Goal: Task Accomplishment & Management: Complete application form

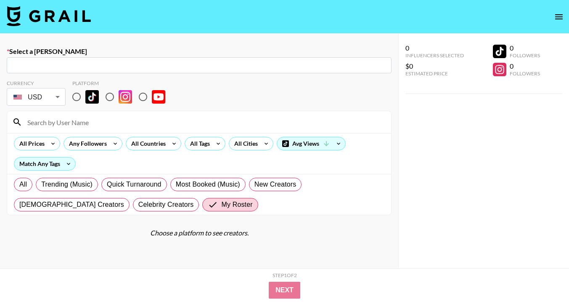
click at [84, 70] on div "​" at bounding box center [199, 65] width 385 height 16
paste input "eva.luk@influx-tiktok.store"
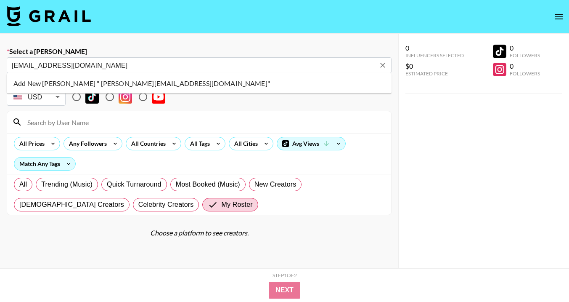
click at [130, 86] on li "Add New Booker " eva.luk@influx-tiktok.store"" at bounding box center [199, 83] width 385 height 13
type input "Add New Booker " eva.luk@influx-tiktok.store""
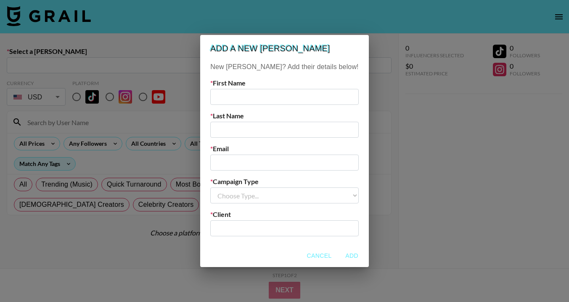
click at [271, 91] on input "text" at bounding box center [284, 97] width 148 height 16
type input "Kaylee"
click at [302, 126] on input "text" at bounding box center [284, 130] width 148 height 16
type input "N/A"
click at [275, 165] on input "email" at bounding box center [284, 162] width 148 height 16
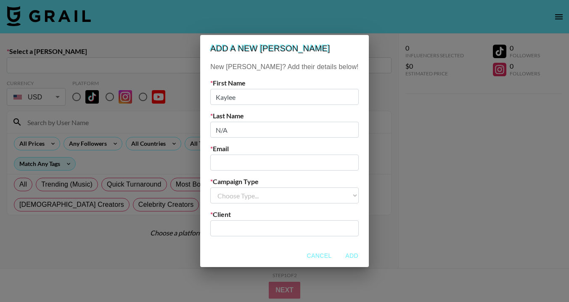
paste input "[EMAIL_ADDRESS][DOMAIN_NAME]"
type input "[EMAIL_ADDRESS][DOMAIN_NAME]"
click at [280, 196] on select "Choose Type... Song Promos Brand Promos" at bounding box center [284, 195] width 148 height 16
select select "Brand"
click at [279, 230] on input "text" at bounding box center [284, 228] width 138 height 10
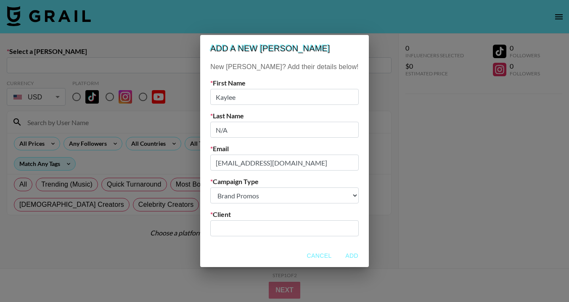
click at [266, 224] on input "text" at bounding box center [284, 228] width 138 height 10
paste input "Skin Tific"
click at [301, 248] on li "Add New Client: "Skin Tific"" at bounding box center [285, 246] width 114 height 13
type input "Skin Tific"
click at [339, 255] on button "Add" at bounding box center [352, 256] width 27 height 16
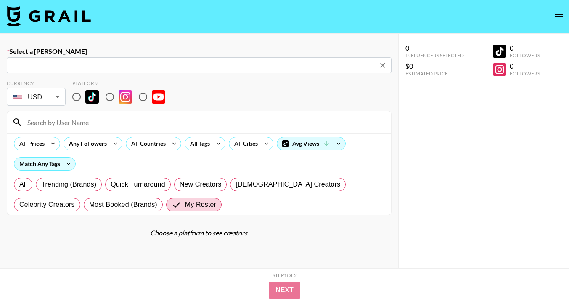
type input "eva.luk@influx-tiktok.store: Kaylee N/A -- Skin Tific -- 7M1tIOGFCuP24gyZJS9F5p…"
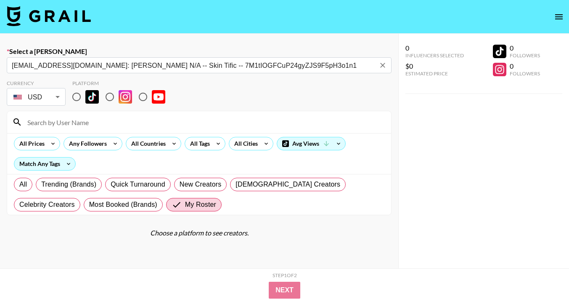
click at [74, 94] on input "radio" at bounding box center [77, 97] width 18 height 18
radio input "true"
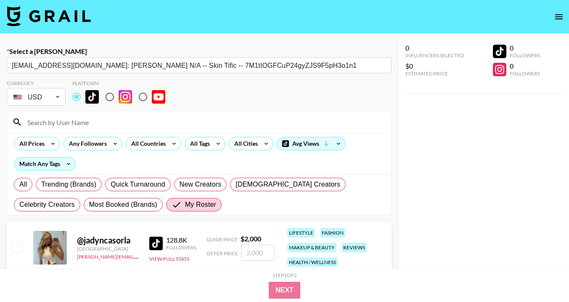
click at [85, 120] on input at bounding box center [204, 121] width 364 height 13
type input "macy"
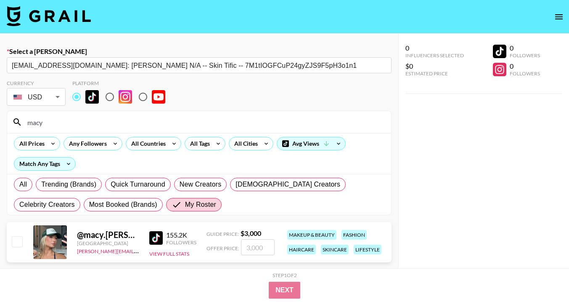
click at [19, 242] on input "checkbox" at bounding box center [17, 241] width 10 height 10
checkbox input "true"
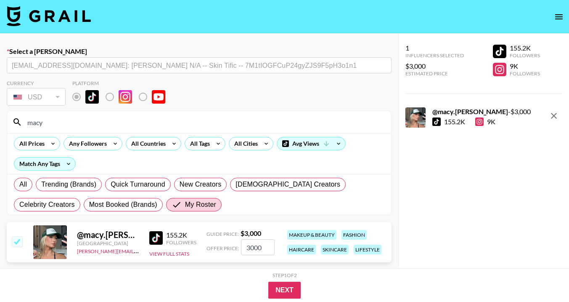
drag, startPoint x: 266, startPoint y: 248, endPoint x: 225, endPoint y: 248, distance: 41.2
click at [225, 248] on div "Offer Price: 3000" at bounding box center [241, 247] width 68 height 16
type input "2500"
click at [290, 292] on button "Next" at bounding box center [284, 290] width 32 height 17
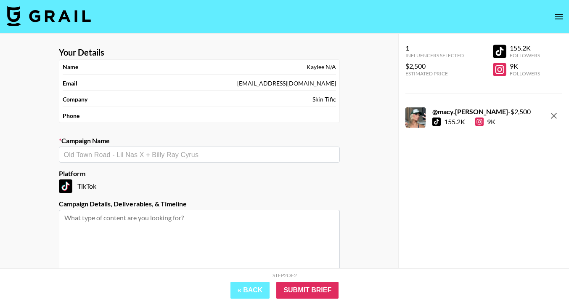
click at [210, 156] on input "text" at bounding box center [199, 155] width 271 height 10
paste input "Skin Tific"
click at [133, 173] on li "Add New Campaign: "Skin Tific"" at bounding box center [199, 172] width 281 height 13
type input "Skin Tific"
click at [133, 225] on textarea at bounding box center [199, 241] width 281 height 63
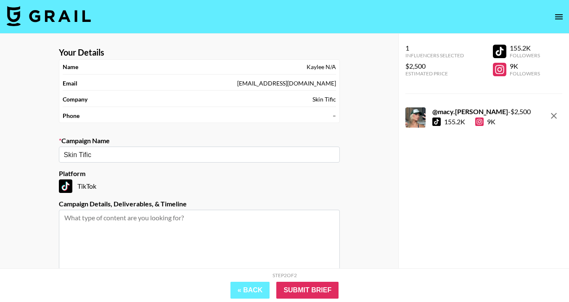
click at [129, 222] on textarea at bounding box center [199, 241] width 281 height 63
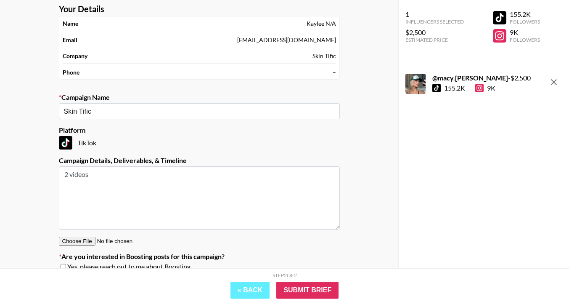
scroll to position [80, 0]
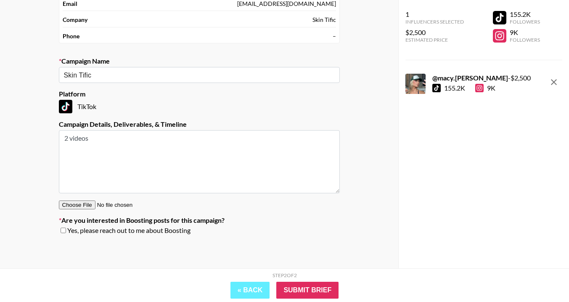
type textarea "2 videos"
click at [61, 231] on input "checkbox" at bounding box center [63, 230] width 5 height 6
checkbox input "true"
click at [330, 290] on input "Submit Brief" at bounding box center [307, 290] width 62 height 17
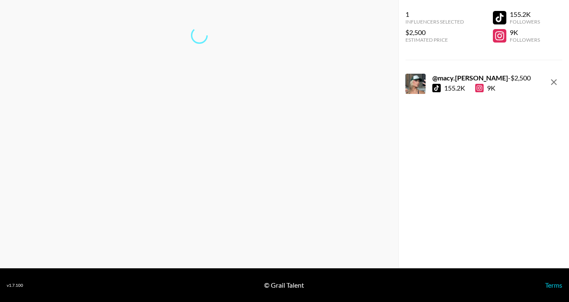
scroll to position [34, 0]
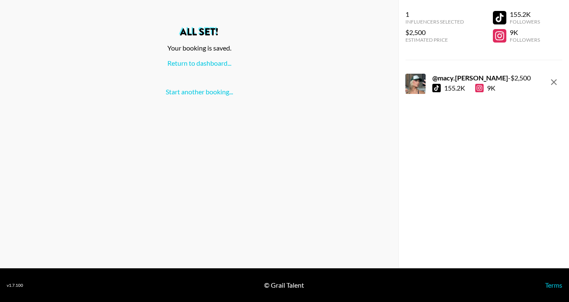
click at [215, 67] on div "All set! Your booking is saved. Return to dashboard... Start another booking..." at bounding box center [199, 61] width 385 height 69
click at [217, 59] on link "Return to dashboard..." at bounding box center [199, 63] width 64 height 8
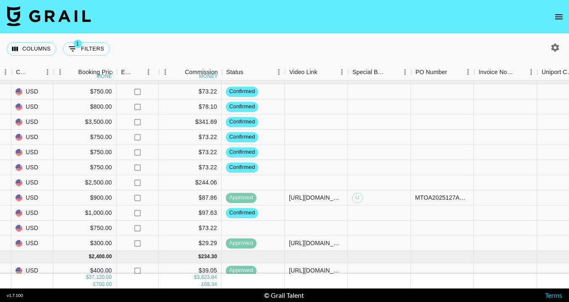
scroll to position [49, 510]
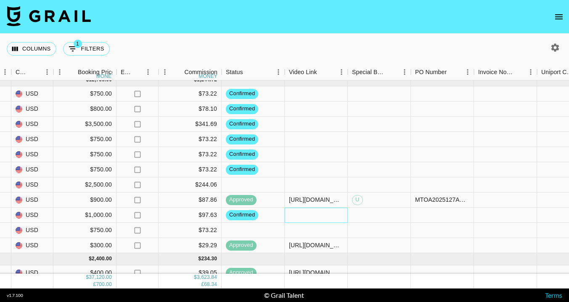
click at [315, 215] on div at bounding box center [316, 214] width 63 height 15
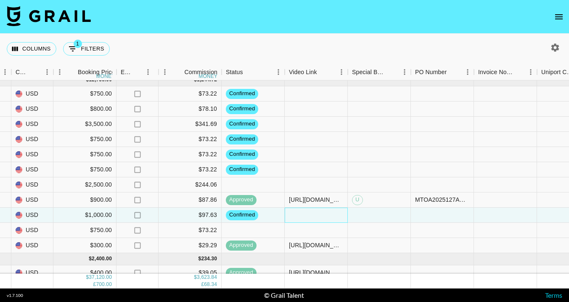
click at [315, 215] on div at bounding box center [316, 214] width 63 height 15
type input "[URL][DOMAIN_NAME]"
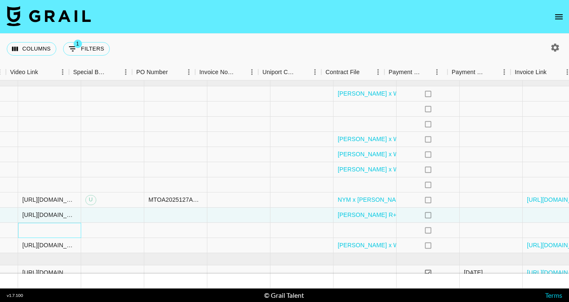
scroll to position [49, 828]
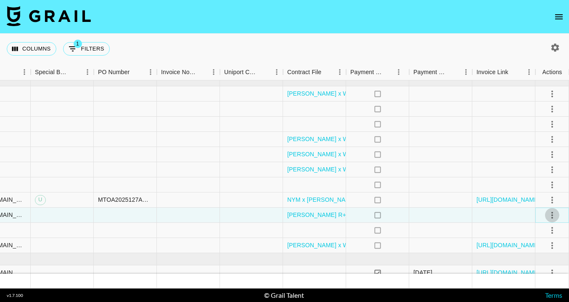
click at [553, 216] on icon "select merge strategy" at bounding box center [552, 215] width 10 height 10
click at [546, 197] on div "Approve" at bounding box center [534, 197] width 26 height 10
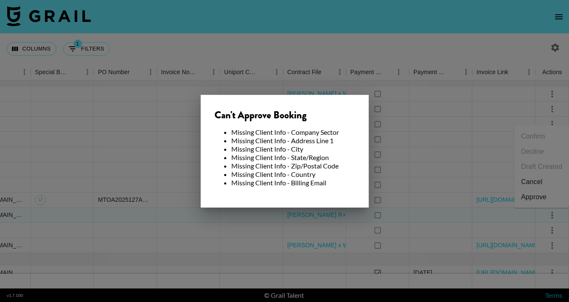
click at [350, 231] on div at bounding box center [284, 151] width 569 height 302
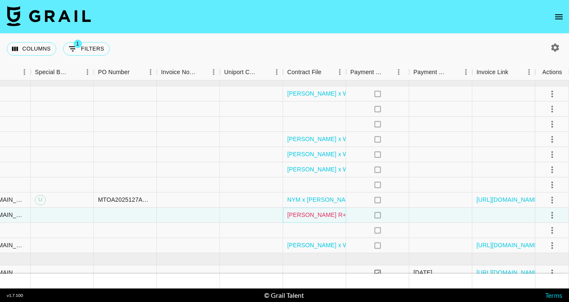
click at [325, 216] on link "Ciera Freeman R+F - CMM Influencer Agreement.docx.pdf" at bounding box center [369, 214] width 165 height 8
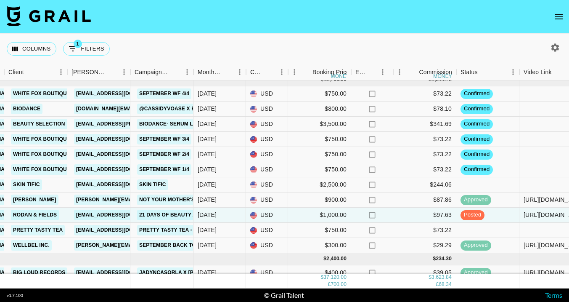
scroll to position [49, 274]
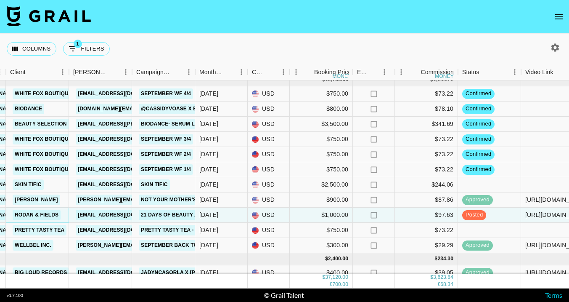
click at [50, 213] on link "Rodan & Fields" at bounding box center [37, 215] width 48 height 11
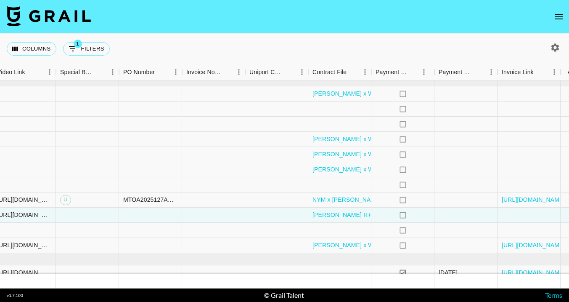
scroll to position [49, 828]
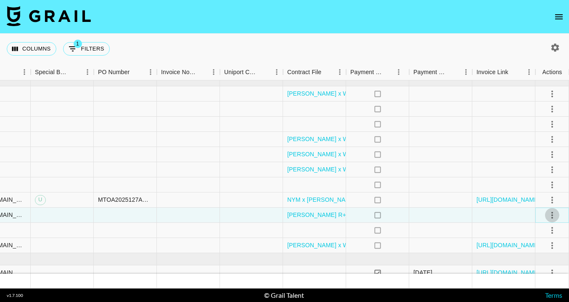
click at [552, 213] on icon "select merge strategy" at bounding box center [552, 215] width 10 height 10
click at [548, 198] on li "Approve" at bounding box center [542, 196] width 55 height 15
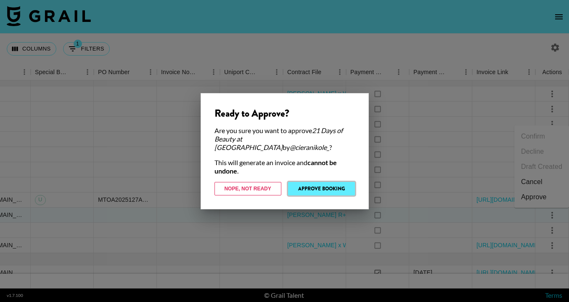
click at [335, 182] on button "Approve Booking" at bounding box center [321, 188] width 67 height 13
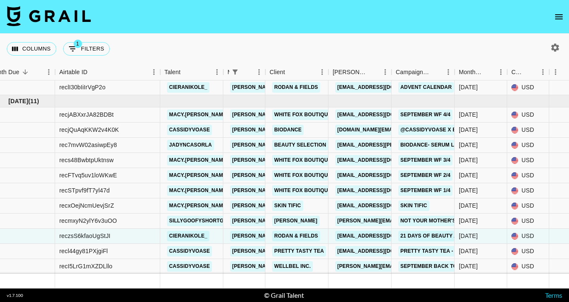
scroll to position [28, 0]
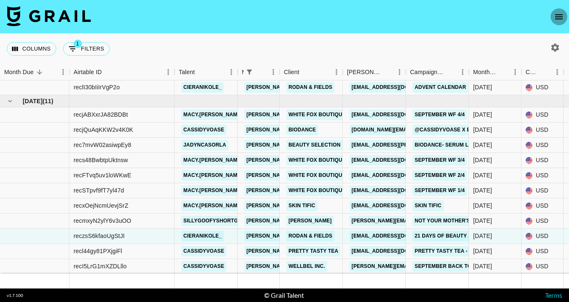
click at [561, 16] on icon "open drawer" at bounding box center [559, 16] width 8 height 5
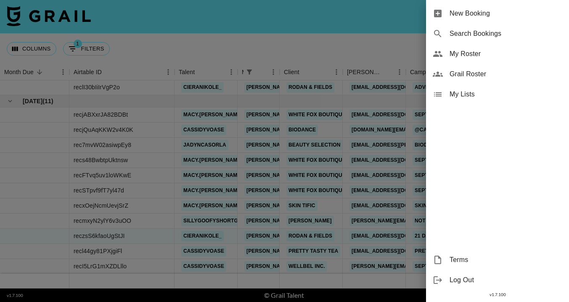
click at [512, 16] on span "New Booking" at bounding box center [506, 13] width 113 height 10
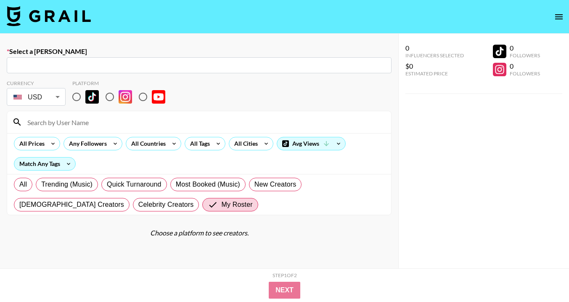
click at [267, 67] on input "text" at bounding box center [199, 66] width 375 height 10
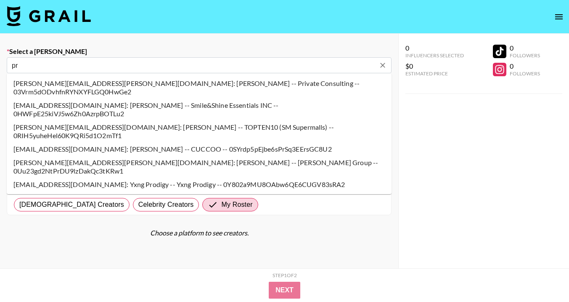
type input "pr@princesspolly.com.au: Brooke -- Princess Polly USA -- DQsKQpqK7XUQBXdCuj81on…"
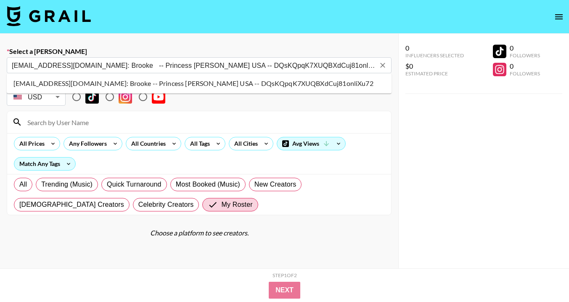
click at [123, 83] on li "pr@princesspolly.com.au: Brooke -- Princess Polly USA -- DQsKQpqK7XUQBXdCuj81on…" at bounding box center [199, 83] width 385 height 13
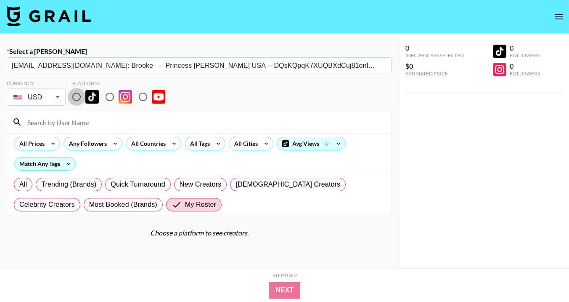
click at [78, 95] on input "radio" at bounding box center [77, 97] width 18 height 18
radio input "true"
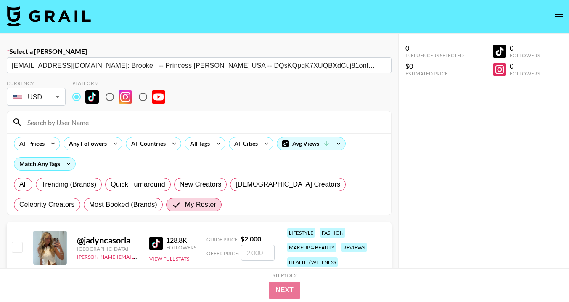
click at [83, 121] on input at bounding box center [204, 121] width 364 height 13
type input "cass"
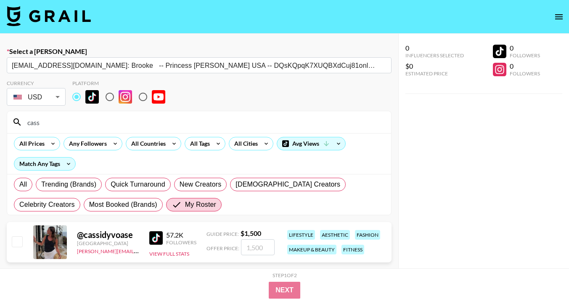
click at [21, 240] on input "checkbox" at bounding box center [17, 241] width 10 height 10
checkbox input "true"
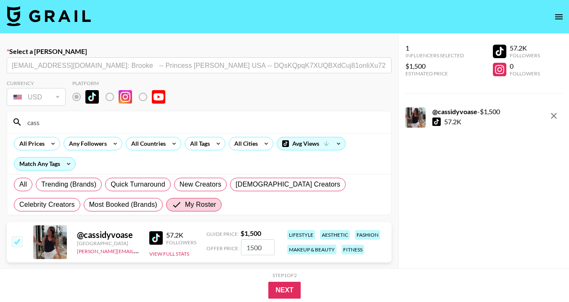
drag, startPoint x: 267, startPoint y: 248, endPoint x: 229, endPoint y: 248, distance: 37.9
click at [229, 248] on div "Offer Price: 1500" at bounding box center [241, 247] width 68 height 16
type input "5"
checkbox input "false"
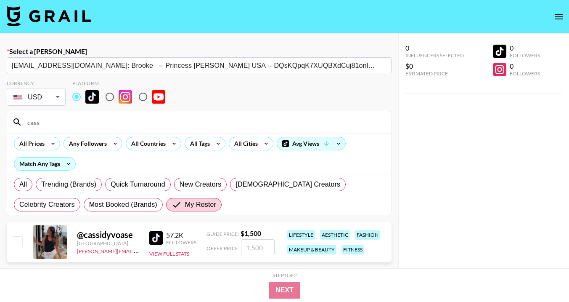
checkbox input "true"
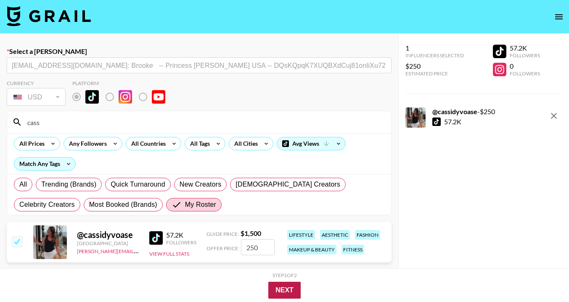
type input "250"
click at [279, 290] on button "Next" at bounding box center [284, 290] width 32 height 17
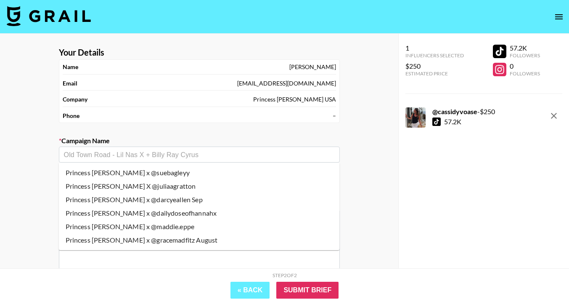
click at [146, 151] on input "text" at bounding box center [199, 155] width 271 height 10
click at [149, 173] on li "Princess Polly x @suebagleyy" at bounding box center [199, 172] width 281 height 13
type input "Princess Polly x @suebagleyy"
type textarea "TikTok --"
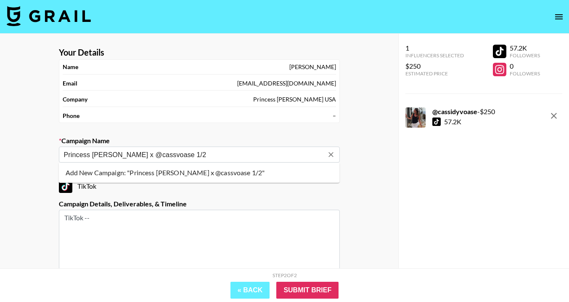
click at [198, 173] on li "Add New Campaign: "Princess Polly x @cassvoase 1/2"" at bounding box center [199, 172] width 281 height 13
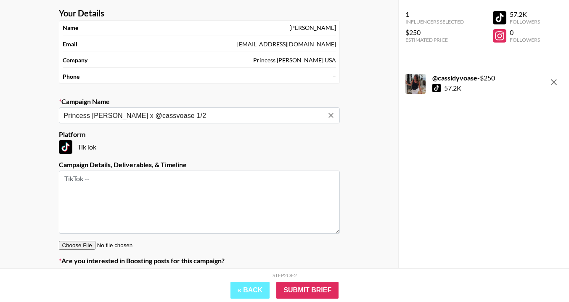
scroll to position [42, 0]
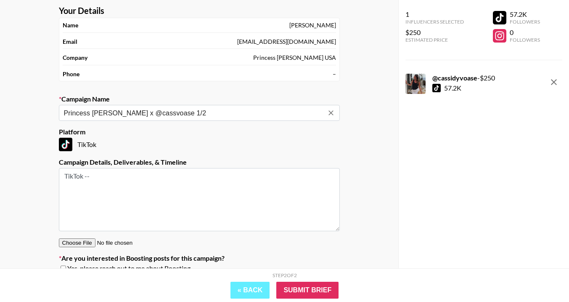
type input "Princess Polly x @cassvoase 1/2"
click at [127, 170] on textarea "TikTok --" at bounding box center [199, 199] width 281 height 63
click at [128, 173] on textarea "TikTok --" at bounding box center [199, 199] width 281 height 63
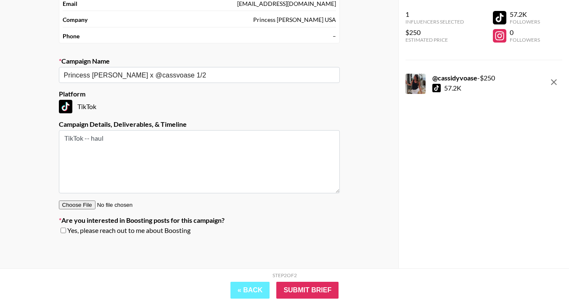
type textarea "TikTok -- haul"
click at [63, 231] on input "checkbox" at bounding box center [63, 230] width 5 height 6
checkbox input "true"
click at [295, 292] on input "Submit Brief" at bounding box center [307, 290] width 62 height 17
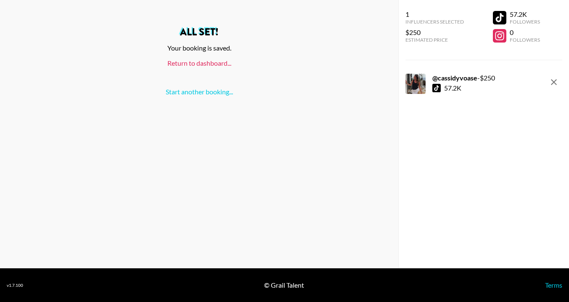
click at [218, 63] on link "Return to dashboard..." at bounding box center [199, 63] width 64 height 8
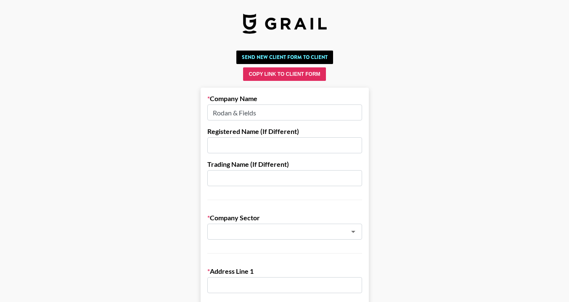
click at [246, 144] on input "text" at bounding box center [284, 145] width 155 height 16
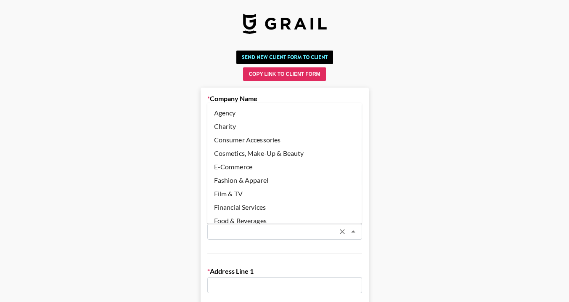
click at [244, 232] on input "text" at bounding box center [274, 232] width 122 height 10
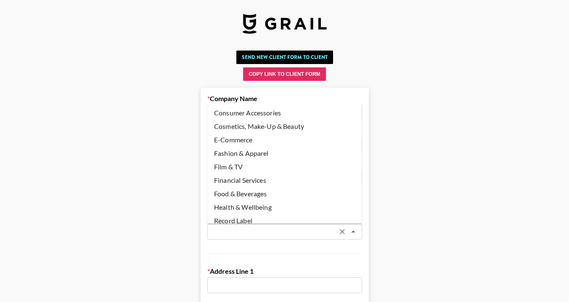
scroll to position [28, 0]
click at [272, 126] on li "Cosmetics, Make-Up & Beauty" at bounding box center [284, 125] width 155 height 13
type input "Cosmetics, Make-Up & Beauty"
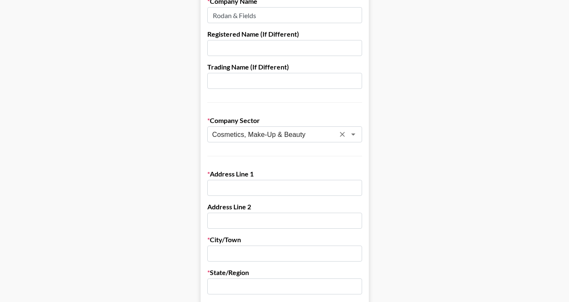
scroll to position [105, 0]
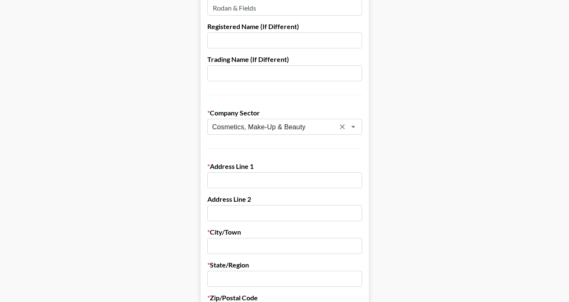
click at [313, 126] on input "Cosmetics, Make-Up & Beauty" at bounding box center [274, 127] width 122 height 10
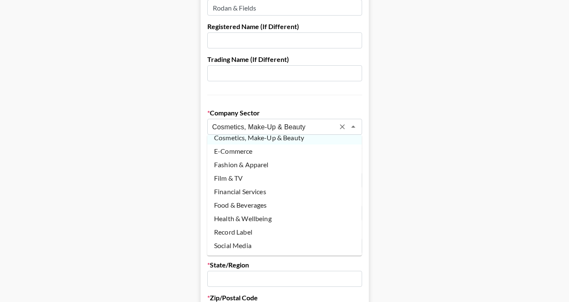
scroll to position [74, 0]
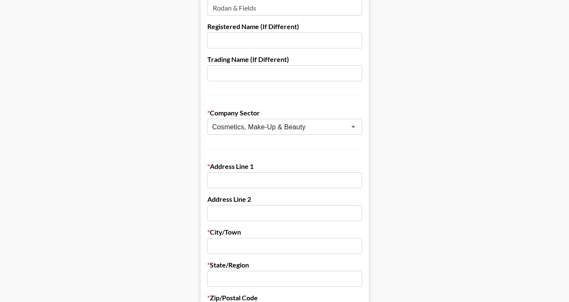
click at [256, 177] on input "text" at bounding box center [284, 180] width 155 height 16
paste input "3001 Bishop Drive, Suite 450, San Ramon, CA 94583"
drag, startPoint x: 288, startPoint y: 181, endPoint x: 322, endPoint y: 183, distance: 34.6
click at [322, 183] on input "3001 Bishop Drive, Suite 450, San Ramon, CA 94583" at bounding box center [284, 180] width 155 height 16
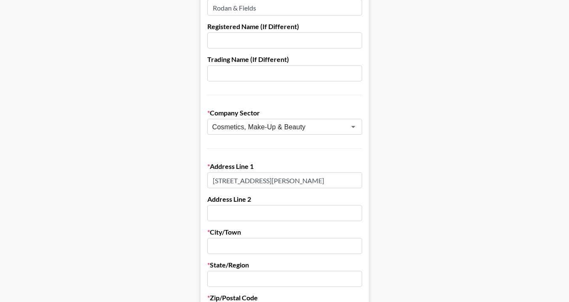
type input "3001 Bishop Drive, Suite 450, San Ramon, CA 94583"
click at [318, 247] on input "text" at bounding box center [284, 246] width 155 height 16
paste input "San Ramon"
type input "San Ramon"
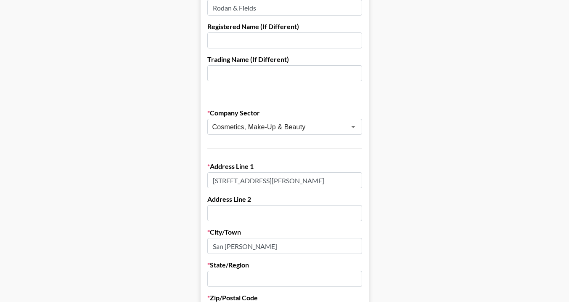
click at [269, 182] on input "3001 Bishop Drive, Suite 450, San Ramon, CA 94583" at bounding box center [284, 180] width 155 height 16
drag, startPoint x: 297, startPoint y: 178, endPoint x: 268, endPoint y: 178, distance: 28.6
click at [268, 178] on input "3001 Bishop Drive Suite 450, San Ramon, CA 94583" at bounding box center [284, 180] width 155 height 16
type input "3001 Bishop Drive Suite 450, San Ramon, CA 94583"
click at [274, 218] on input "text" at bounding box center [284, 213] width 155 height 16
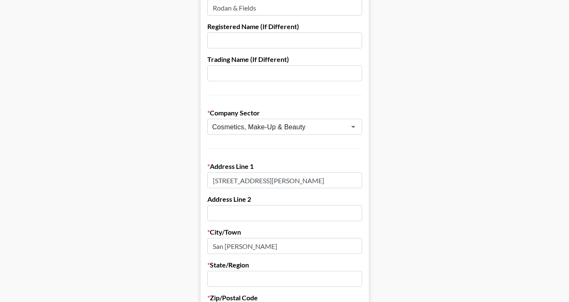
paste input "Suite 450"
type input "Suite 450"
drag, startPoint x: 299, startPoint y: 181, endPoint x: 270, endPoint y: 181, distance: 29.0
click at [270, 181] on input "3001 Bishop Drive Suite 450, San Ramon, CA 94583" at bounding box center [284, 180] width 155 height 16
drag, startPoint x: 304, startPoint y: 182, endPoint x: 271, endPoint y: 181, distance: 33.3
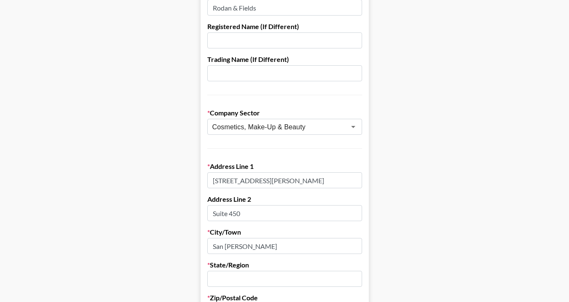
click at [271, 181] on input "3001 Bishop Drive San Ramon, CA 94583" at bounding box center [284, 180] width 155 height 16
type input "3001 Bishop Drive CA 94583"
click at [269, 282] on input "text" at bounding box center [284, 279] width 155 height 16
type input "CA"
drag, startPoint x: 279, startPoint y: 182, endPoint x: 270, endPoint y: 182, distance: 8.8
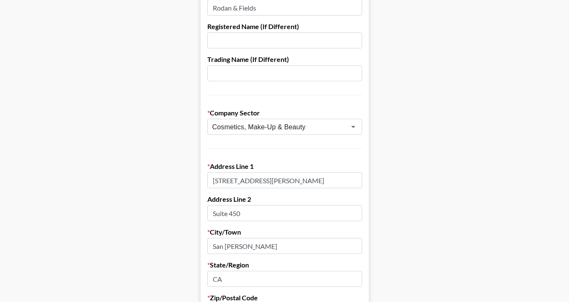
click at [270, 182] on input "3001 Bishop Drive CA 94583" at bounding box center [284, 180] width 155 height 16
drag, startPoint x: 292, startPoint y: 181, endPoint x: 269, endPoint y: 180, distance: 22.7
click at [269, 180] on input "3001 Bishop Drive 94583" at bounding box center [284, 180] width 155 height 16
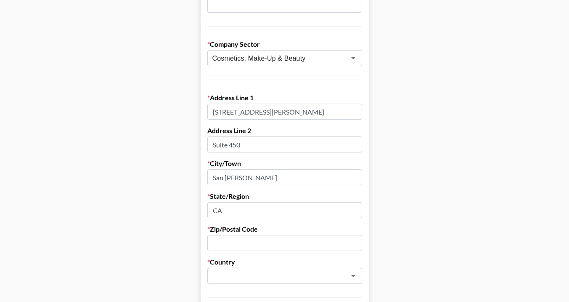
scroll to position [186, 0]
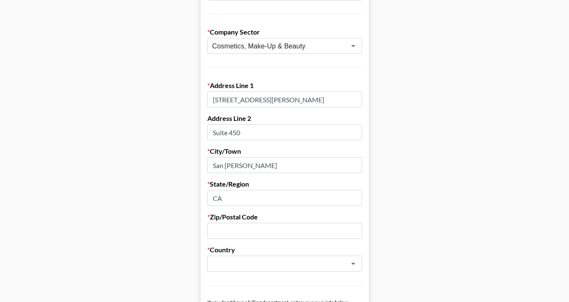
type input "3001 Bishop Drive"
click at [243, 229] on input "text" at bounding box center [284, 231] width 155 height 16
paste input "94583"
type input "94583"
click at [260, 263] on input "text" at bounding box center [274, 264] width 122 height 10
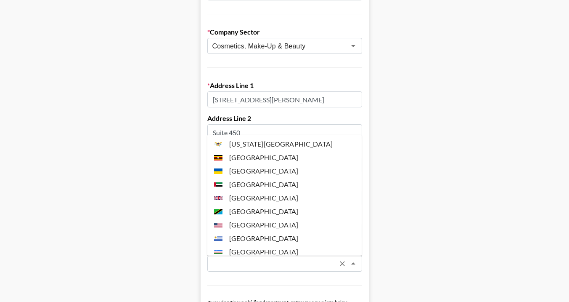
scroll to position [3155, 0]
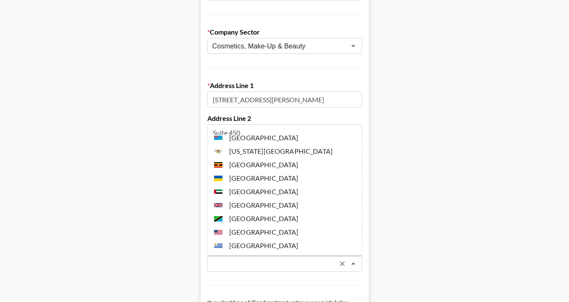
click at [266, 225] on li "United States" at bounding box center [284, 231] width 155 height 13
type input "United States"
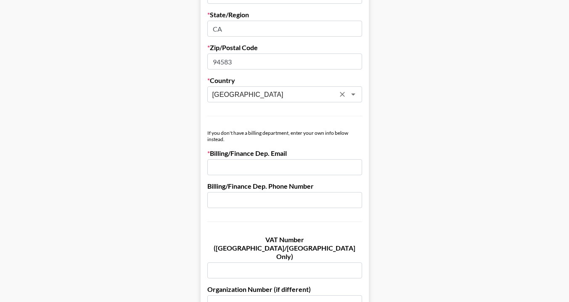
scroll to position [355, 0]
click at [271, 167] on input "email" at bounding box center [284, 167] width 155 height 16
paste input "mmizerek@cmmpr.com"
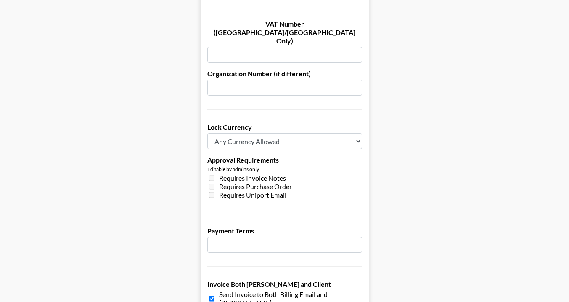
scroll to position [643, 0]
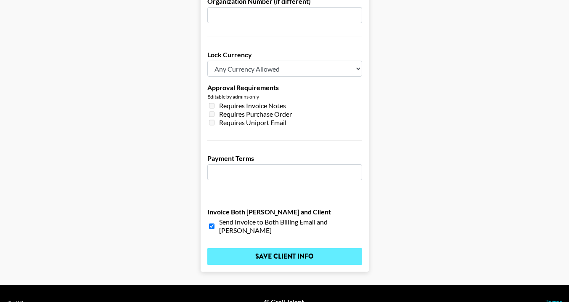
type input "mmizerek@cmmpr.com"
click at [279, 248] on input "Save Client Info" at bounding box center [284, 256] width 155 height 17
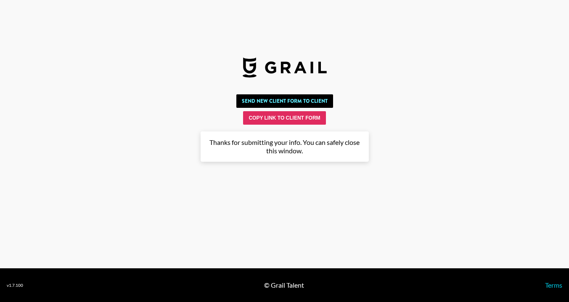
scroll to position [0, 0]
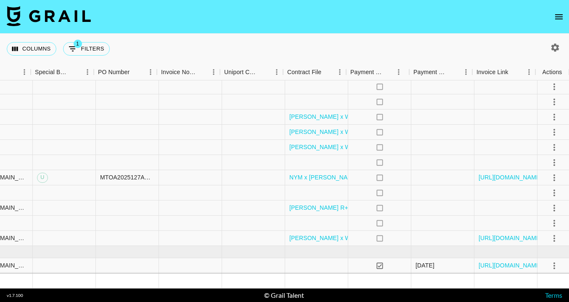
scroll to position [71, 828]
click at [550, 193] on icon "select merge strategy" at bounding box center [552, 193] width 10 height 10
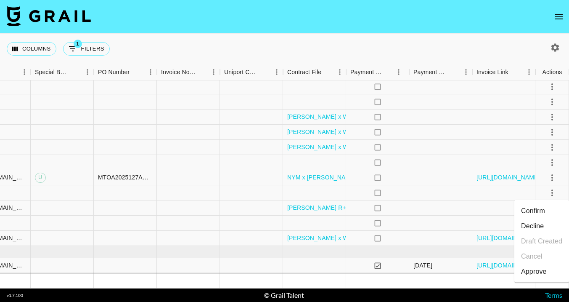
click at [538, 223] on li "Decline" at bounding box center [542, 225] width 55 height 15
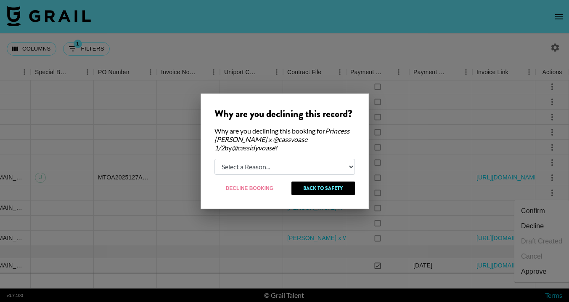
click at [271, 170] on div "Why are you declining this record? Why are you declining this booking for Princ…" at bounding box center [285, 150] width 168 height 115
click at [272, 165] on select "Select a Reason... Relogging this deal due to a data issue The booker cancelled…" at bounding box center [285, 167] width 141 height 16
select select "relog"
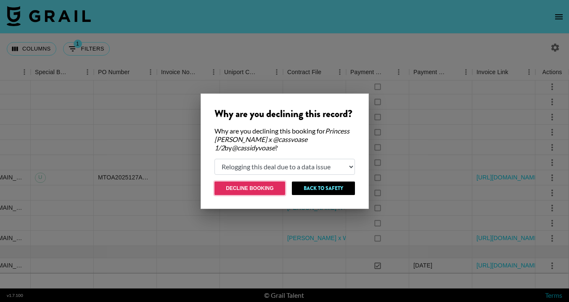
click at [262, 184] on button "Decline Booking" at bounding box center [250, 187] width 71 height 13
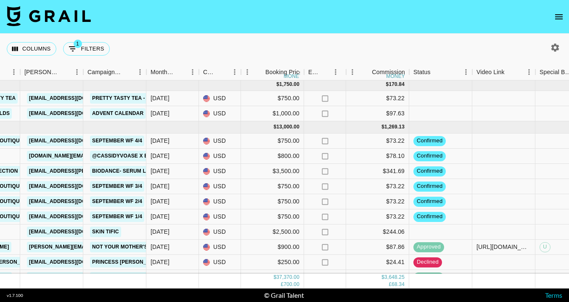
scroll to position [0, 323]
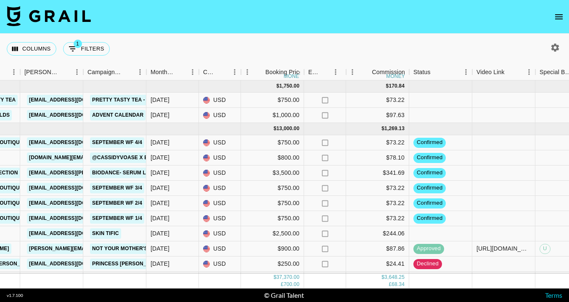
click at [561, 12] on icon "open drawer" at bounding box center [559, 17] width 10 height 10
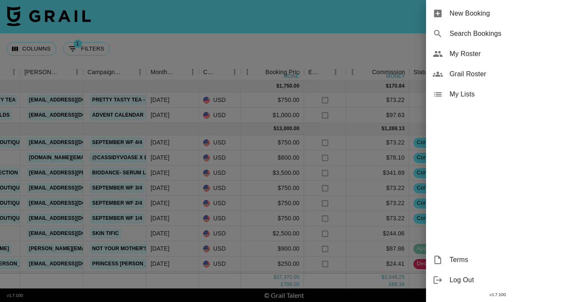
click at [519, 18] on span "New Booking" at bounding box center [506, 13] width 113 height 10
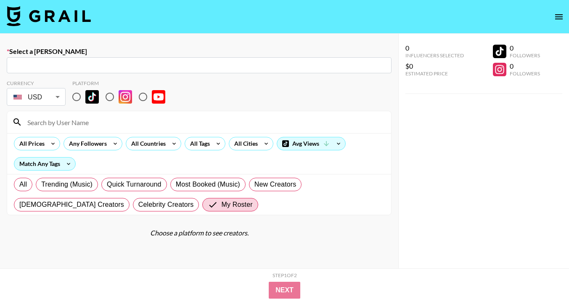
click at [59, 61] on input "text" at bounding box center [199, 66] width 375 height 10
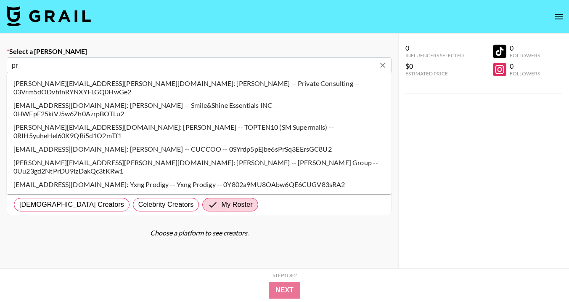
type input "[EMAIL_ADDRESS][DOMAIN_NAME]: Brooke -- Princess [PERSON_NAME] USA -- DQsKQpqK7…"
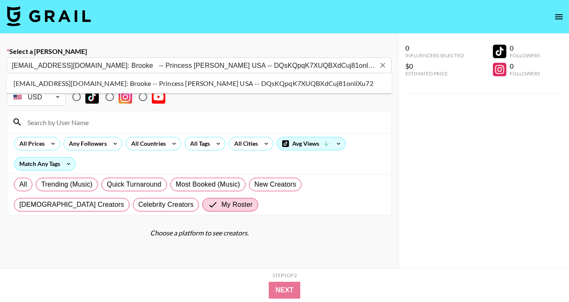
click at [73, 93] on ul "pr@princesspolly.com.au: Brooke -- Princess Polly USA -- DQsKQpqK7XUQBXdCuj81on…" at bounding box center [199, 83] width 385 height 20
click at [80, 83] on li "pr@princesspolly.com.au: Brooke -- Princess Polly USA -- DQsKQpqK7XUQBXdCuj81on…" at bounding box center [199, 83] width 385 height 13
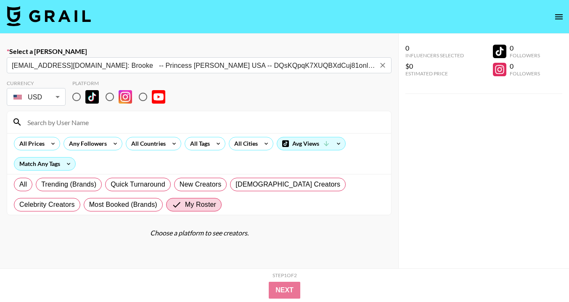
click at [79, 98] on input "radio" at bounding box center [77, 97] width 18 height 18
radio input "true"
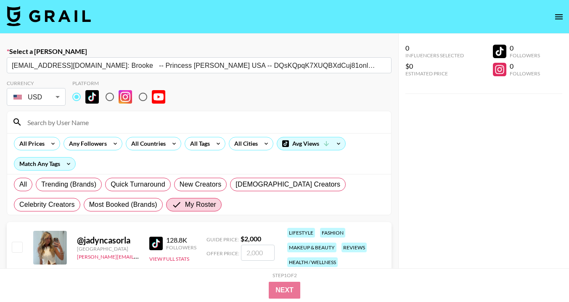
click at [77, 122] on input at bounding box center [204, 121] width 364 height 13
type input "cass"
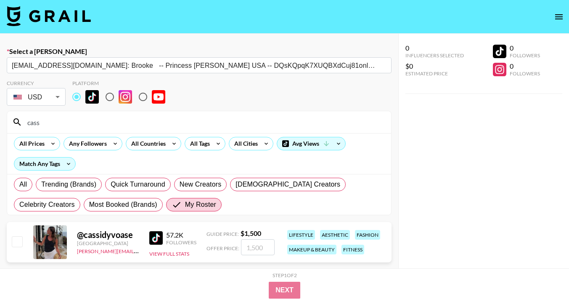
click at [18, 242] on input "checkbox" at bounding box center [17, 241] width 10 height 10
checkbox input "true"
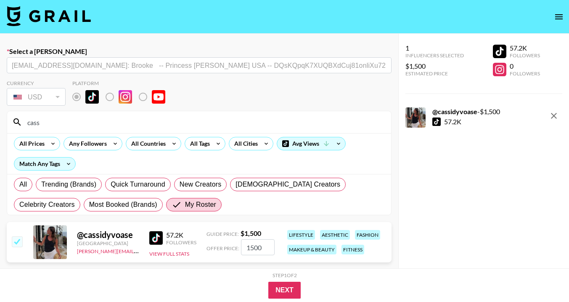
click at [264, 248] on input "1500" at bounding box center [258, 247] width 34 height 16
type input "100"
click at [285, 287] on button "Next" at bounding box center [284, 290] width 32 height 17
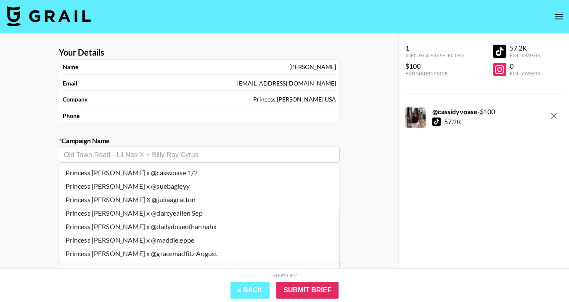
click at [262, 157] on input "text" at bounding box center [199, 155] width 271 height 10
click at [195, 173] on li "Princess [PERSON_NAME] x @cassvoase 1/2" at bounding box center [199, 172] width 281 height 13
type input "Princess [PERSON_NAME] x @cassvoase 1/2"
type textarea "TikTok -- TikTok -- haul"
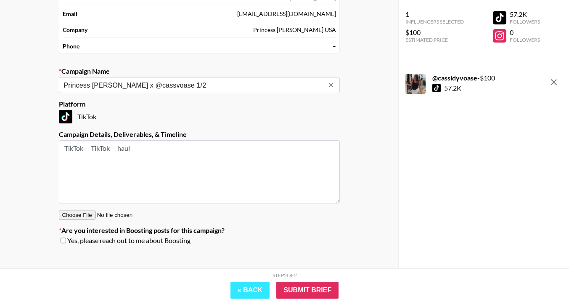
scroll to position [80, 0]
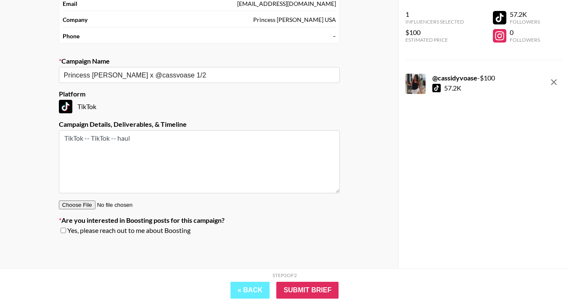
click at [62, 229] on input "checkbox" at bounding box center [63, 230] width 5 height 6
checkbox input "true"
click at [303, 290] on input "Submit Brief" at bounding box center [307, 290] width 62 height 17
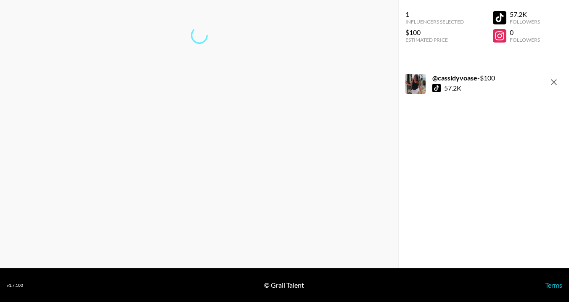
scroll to position [34, 0]
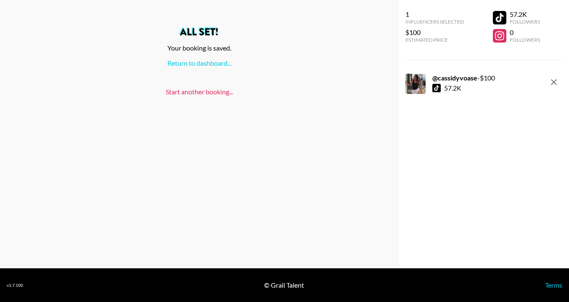
click at [218, 90] on link "Start another booking..." at bounding box center [199, 92] width 67 height 8
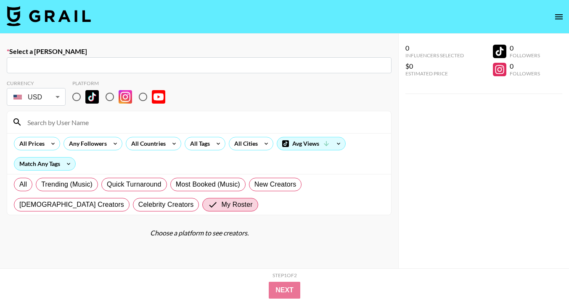
click at [116, 65] on input "text" at bounding box center [199, 66] width 375 height 10
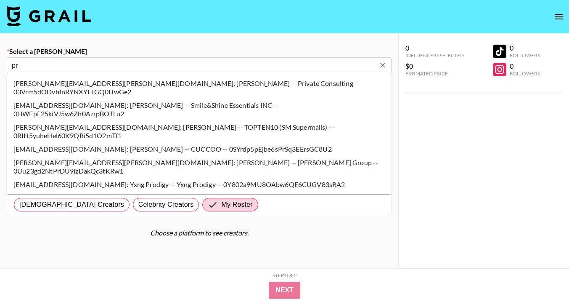
type input "[EMAIL_ADDRESS][DOMAIN_NAME]: Brooke -- Princess [PERSON_NAME] USA -- DQsKQpqK7…"
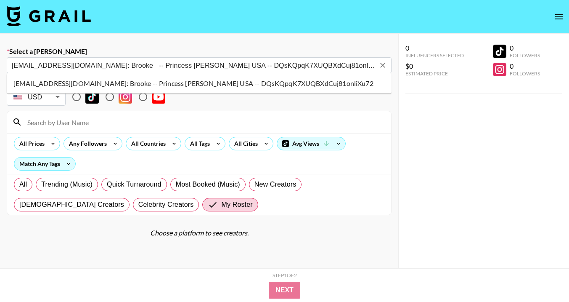
click at [80, 82] on li "[EMAIL_ADDRESS][DOMAIN_NAME]: Brooke -- Princess [PERSON_NAME] USA -- DQsKQpqK7…" at bounding box center [199, 83] width 385 height 13
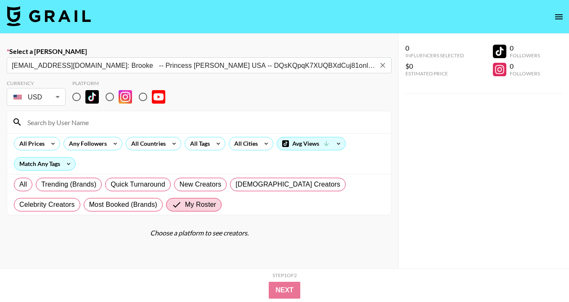
click at [78, 98] on input "radio" at bounding box center [77, 97] width 18 height 18
radio input "true"
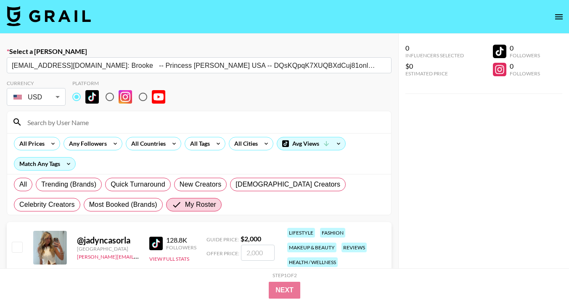
click at [79, 128] on input at bounding box center [204, 121] width 364 height 13
type input "cass"
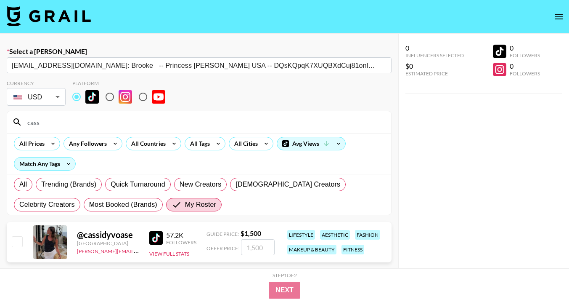
click at [18, 241] on input "checkbox" at bounding box center [17, 241] width 10 height 10
checkbox input "true"
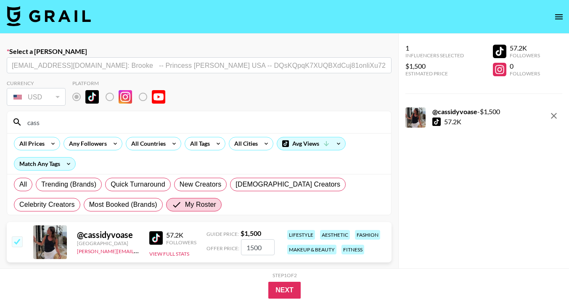
click at [262, 247] on input "1500" at bounding box center [258, 247] width 34 height 16
type input "100"
click at [292, 288] on button "Next" at bounding box center [284, 290] width 32 height 17
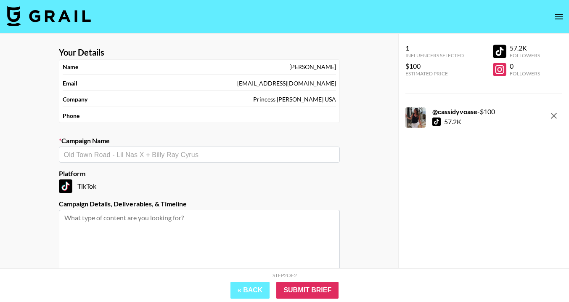
click at [118, 152] on input "text" at bounding box center [199, 155] width 271 height 10
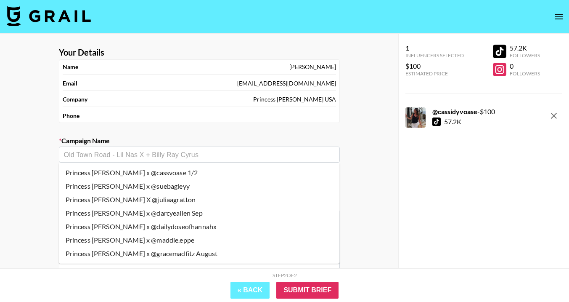
click at [129, 171] on li "Princess [PERSON_NAME] x @cassvoase 1/2" at bounding box center [199, 172] width 281 height 13
type input "Princess [PERSON_NAME] x @cassvoase 1/2"
type textarea "TikTok -- TikTok -- TikTok -- haul"
click at [157, 156] on input "Princess [PERSON_NAME] x @cassvoase 1/2" at bounding box center [194, 155] width 260 height 10
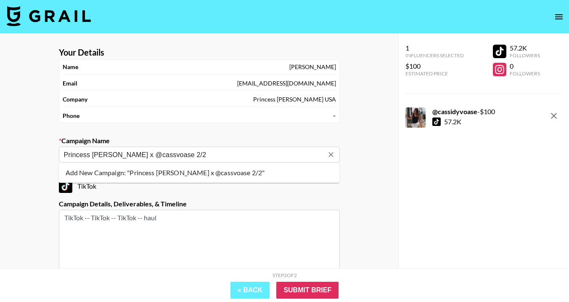
click at [175, 173] on li "Add New Campaign: "Princess [PERSON_NAME] x @cassvoase 2/2"" at bounding box center [199, 172] width 281 height 13
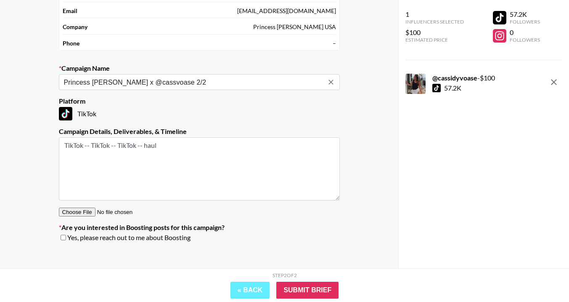
scroll to position [80, 0]
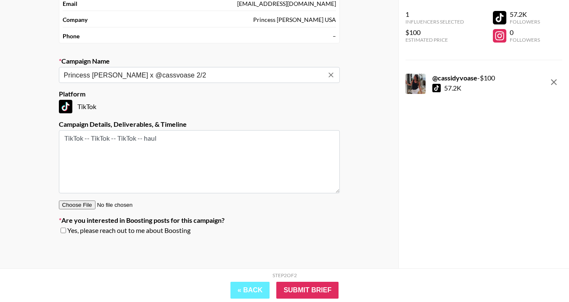
type input "Princess [PERSON_NAME] x @cassvoase 2/2"
click at [65, 232] on input "checkbox" at bounding box center [63, 230] width 5 height 6
checkbox input "true"
drag, startPoint x: 156, startPoint y: 137, endPoint x: 85, endPoint y: 136, distance: 70.3
click at [85, 136] on textarea "TikTok -- TikTok -- TikTok -- haul" at bounding box center [199, 161] width 281 height 63
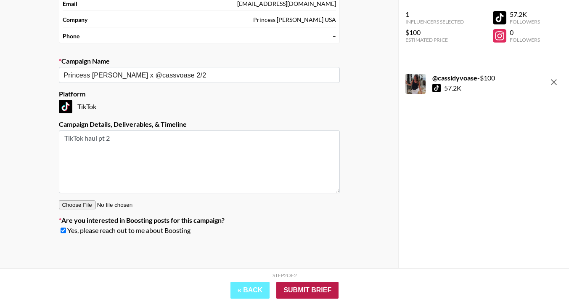
type textarea "TikTok haul pt 2"
click at [300, 289] on input "Submit Brief" at bounding box center [307, 290] width 62 height 17
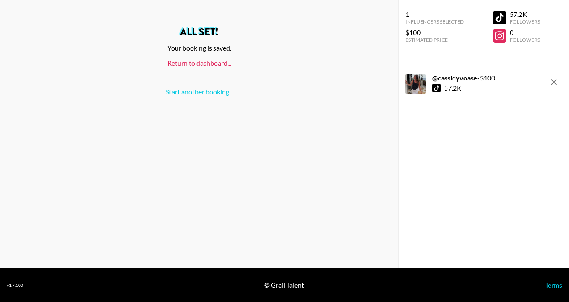
click at [212, 65] on link "Return to dashboard..." at bounding box center [199, 63] width 64 height 8
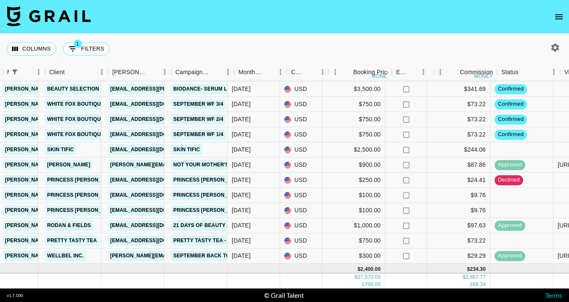
scroll to position [84, 228]
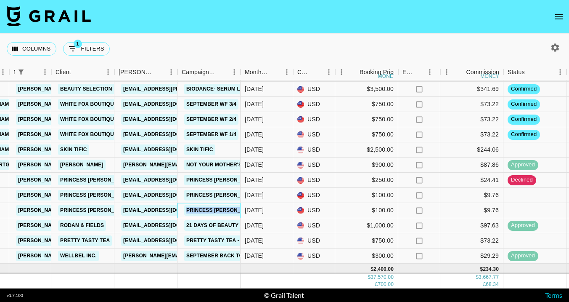
drag, startPoint x: 240, startPoint y: 204, endPoint x: 247, endPoint y: 204, distance: 6.7
click at [247, 204] on div "rec2rsPdvKM5BBvFt cassidyvoase emily.angelo@grail-talent.com Princess Polly USA…" at bounding box center [470, 210] width 1397 height 15
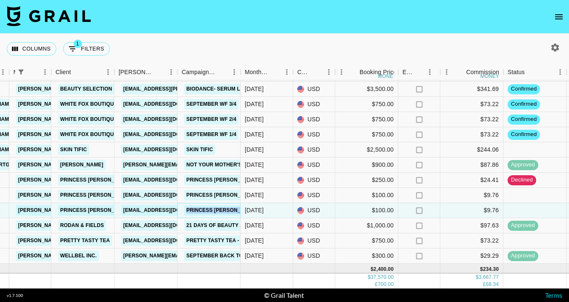
click at [229, 208] on link "Princess Polly x @cassvoase 2/2" at bounding box center [248, 210] width 128 height 11
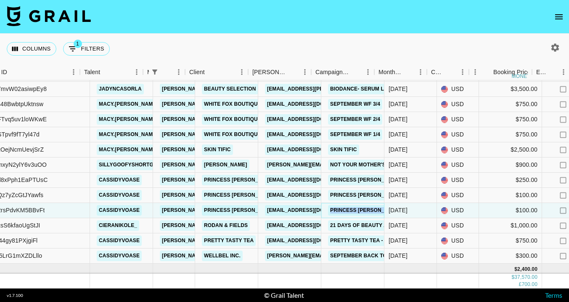
scroll to position [84, 99]
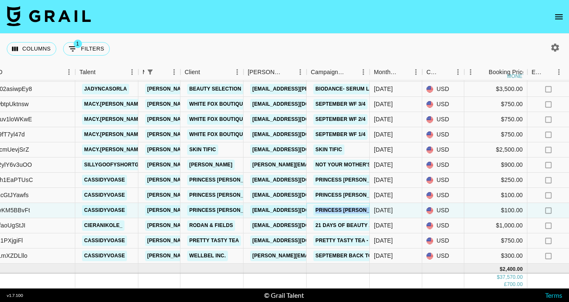
click at [366, 215] on link "Princess Polly x @cassvoase 2/2" at bounding box center [378, 210] width 128 height 11
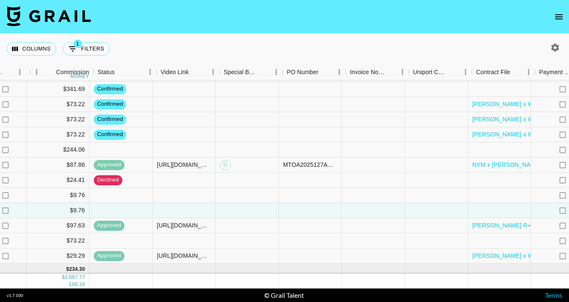
scroll to position [84, 639]
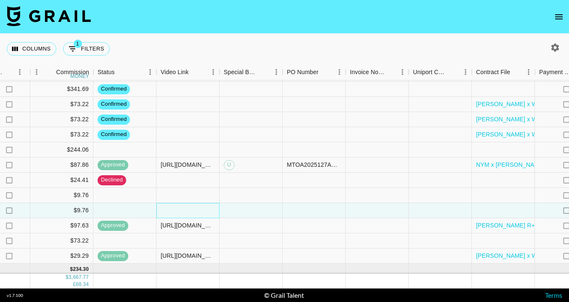
click at [202, 213] on div at bounding box center [188, 210] width 63 height 15
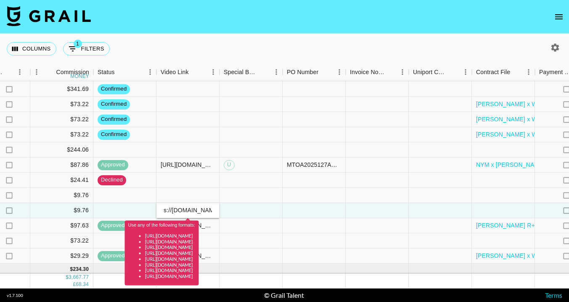
scroll to position [0, 0]
type input "https://www.tiktok.com/@cassidyvoase/video/7551049047558147341?_r=1&_t=ZP-8znv8…"
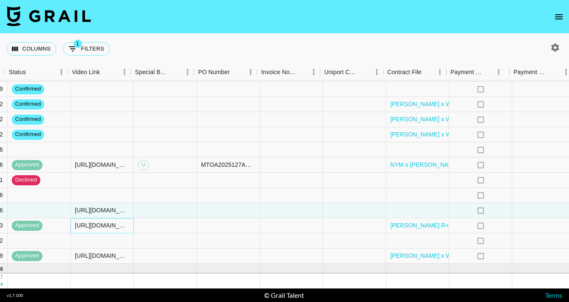
scroll to position [84, 728]
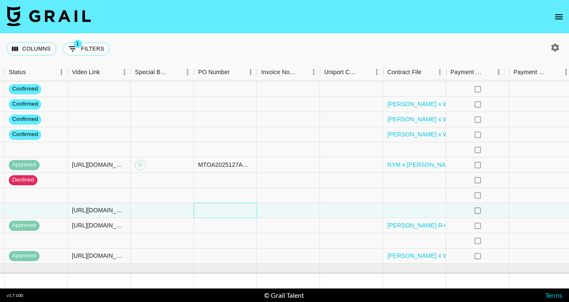
click at [241, 206] on div at bounding box center [225, 210] width 63 height 15
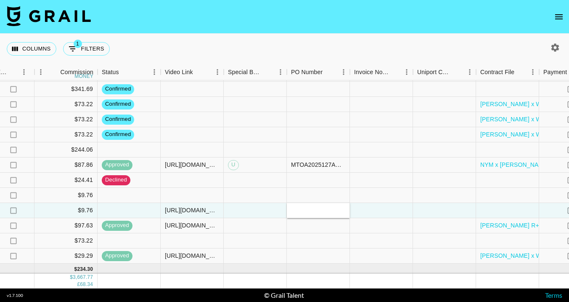
scroll to position [84, 616]
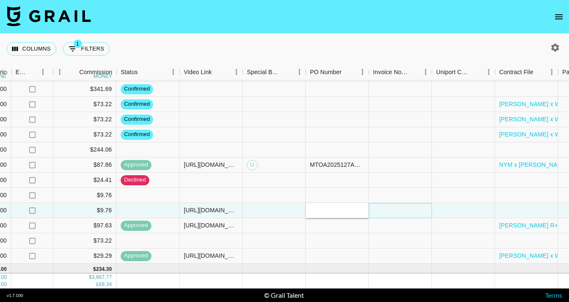
click at [396, 207] on div at bounding box center [400, 210] width 63 height 15
click at [455, 211] on div at bounding box center [463, 210] width 63 height 15
click at [517, 211] on div at bounding box center [526, 210] width 63 height 15
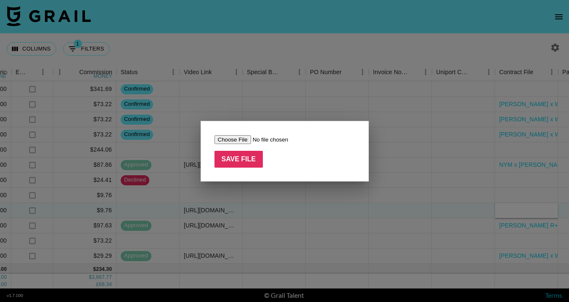
click at [236, 140] on input "file" at bounding box center [268, 139] width 106 height 9
type input "C:\fakepath\Cassidy Voase (@cassidyvoase) FALL - 2 TikTok Videos Contract.docx"
click at [255, 164] on input "Save File" at bounding box center [239, 159] width 49 height 17
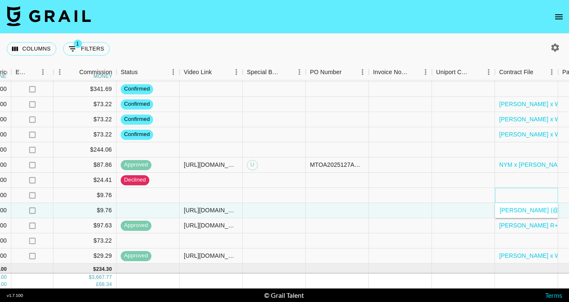
click at [521, 195] on div at bounding box center [526, 195] width 63 height 15
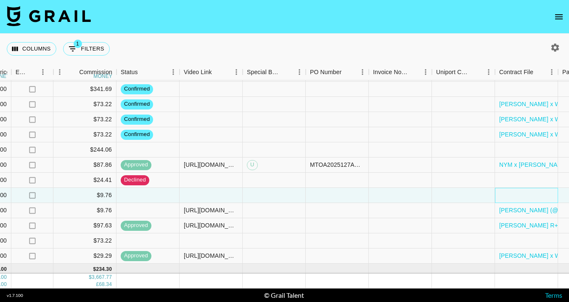
click at [521, 195] on div at bounding box center [526, 195] width 63 height 15
click at [529, 193] on div at bounding box center [526, 195] width 63 height 15
click at [523, 191] on div at bounding box center [526, 195] width 63 height 15
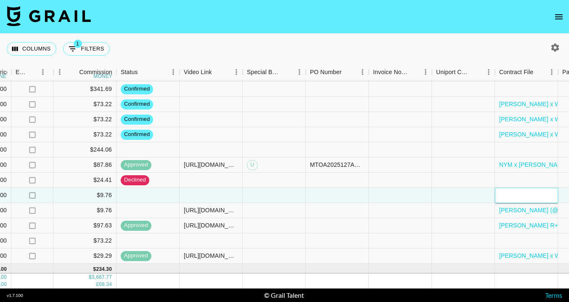
click at [523, 191] on div at bounding box center [526, 195] width 63 height 15
click at [476, 214] on div at bounding box center [463, 210] width 63 height 15
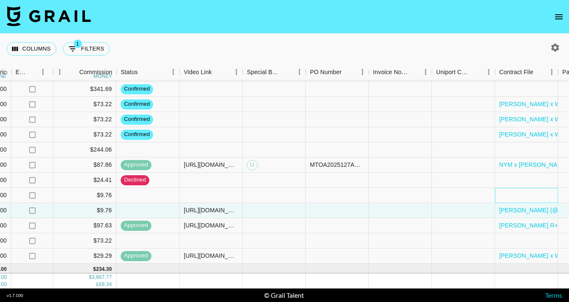
click at [511, 195] on div at bounding box center [526, 195] width 63 height 15
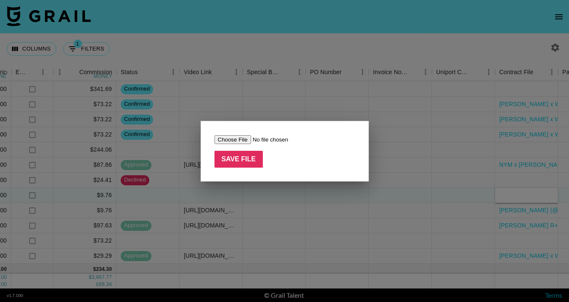
click at [244, 141] on input "file" at bounding box center [268, 139] width 106 height 9
type input "C:\fakepath\Cassidy Voase (@cassidyvoase) FALL - 2 TikTok Videos Contract.docx"
click at [237, 160] on input "Save File" at bounding box center [239, 159] width 49 height 17
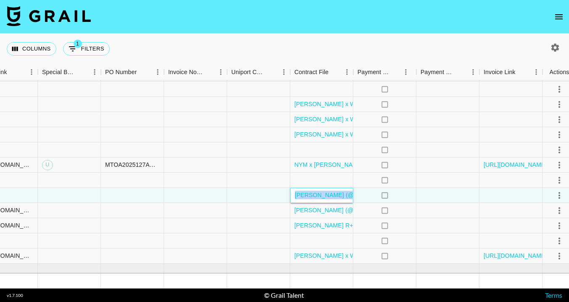
scroll to position [84, 828]
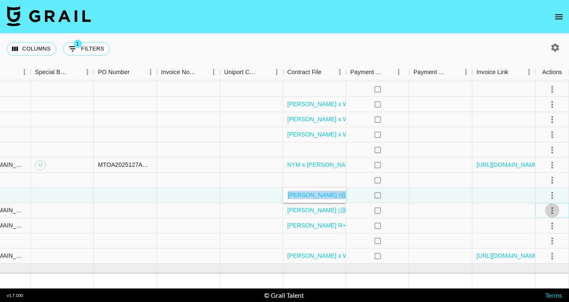
click at [552, 209] on icon "select merge strategy" at bounding box center [552, 210] width 10 height 10
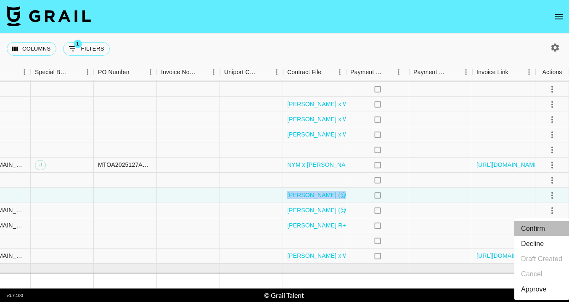
click at [546, 223] on li "Confirm" at bounding box center [542, 228] width 55 height 15
click at [542, 285] on div "Approve" at bounding box center [534, 289] width 26 height 10
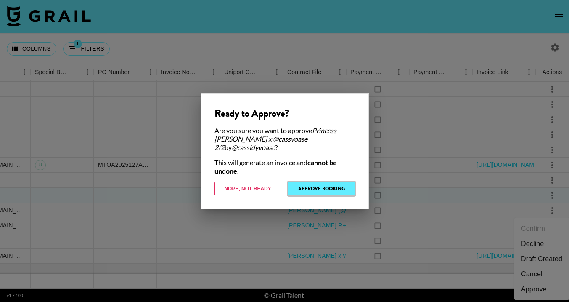
click at [306, 183] on button "Approve Booking" at bounding box center [321, 188] width 67 height 13
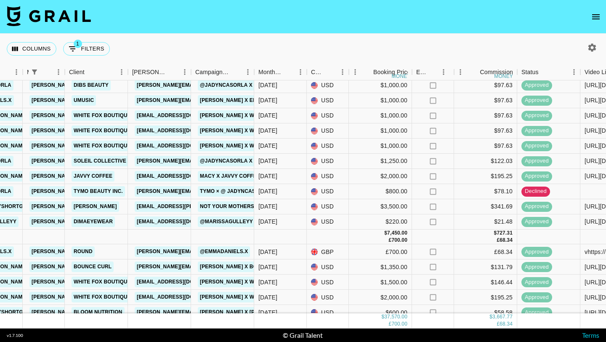
scroll to position [0, 215]
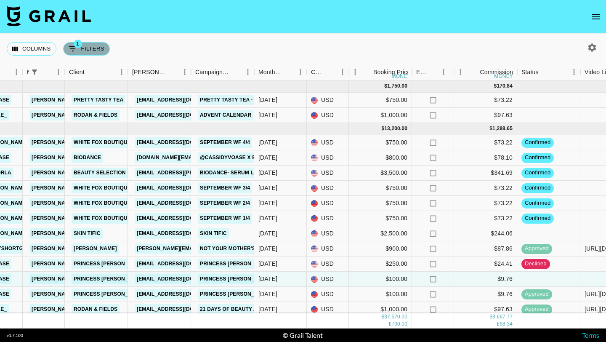
click at [77, 51] on button "1 Filters" at bounding box center [86, 48] width 47 height 13
select select "managerIds"
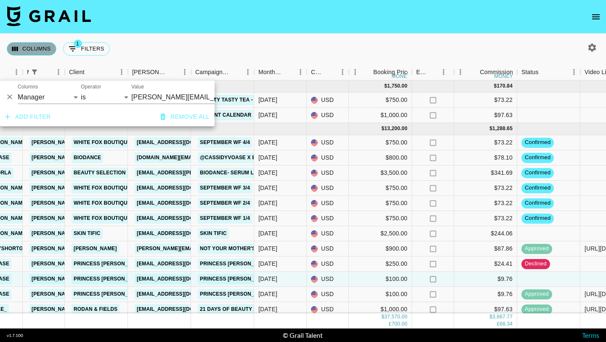
click at [47, 51] on button "Columns" at bounding box center [32, 48] width 50 height 13
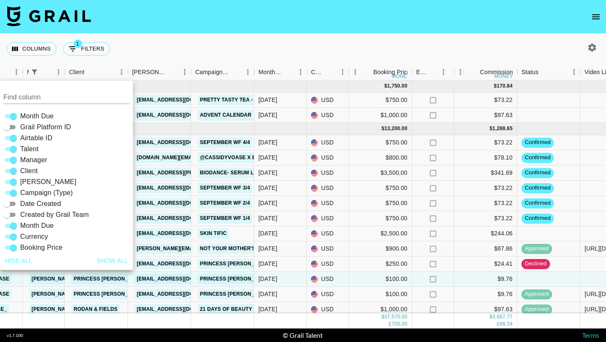
click at [251, 41] on div "Columns 1 Filters + Booking" at bounding box center [303, 49] width 606 height 30
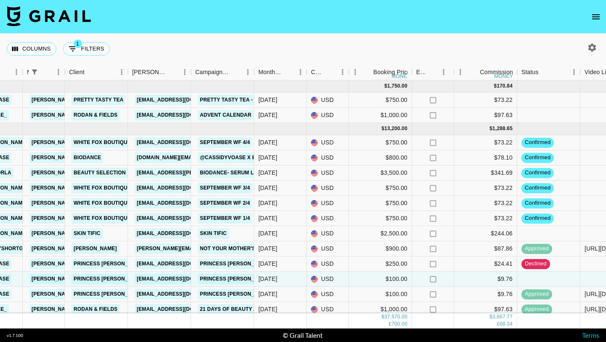
click at [569, 49] on icon "button" at bounding box center [592, 47] width 8 height 8
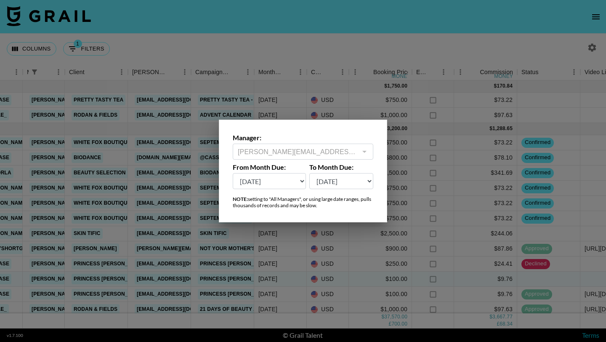
click at [289, 180] on select "Sep '26 Aug '26 Jul '26 Jun '26 May '26 Apr '26 Mar '26 Feb '26 Jan '26 Dec '25…" at bounding box center [269, 181] width 73 height 16
select select "Feb '25"
click at [355, 56] on div at bounding box center [303, 171] width 606 height 342
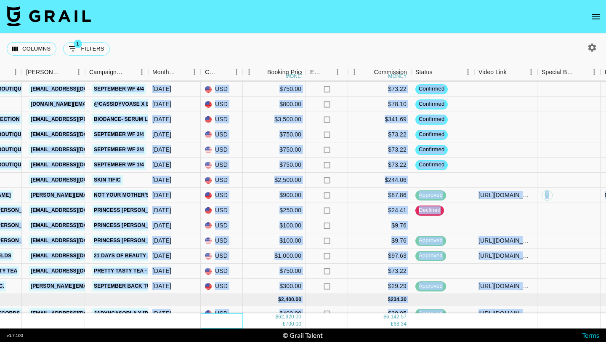
drag, startPoint x: 345, startPoint y: 324, endPoint x: 391, endPoint y: 327, distance: 45.5
click at [391, 301] on div "Oct '25 ( 2 ) $ 1,750.00 $ 170.84 recFagrNswmjQUWgO cassidyvoase emily.angelo@g…" at bounding box center [303, 204] width 606 height 248
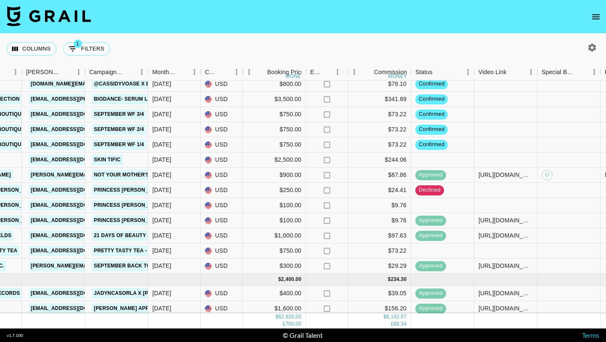
click at [399, 41] on div "Columns 1 Filters + Booking" at bounding box center [303, 49] width 606 height 30
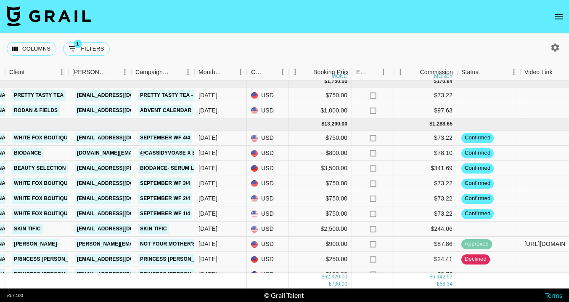
scroll to position [0, 275]
